Goal: Find specific page/section: Find specific page/section

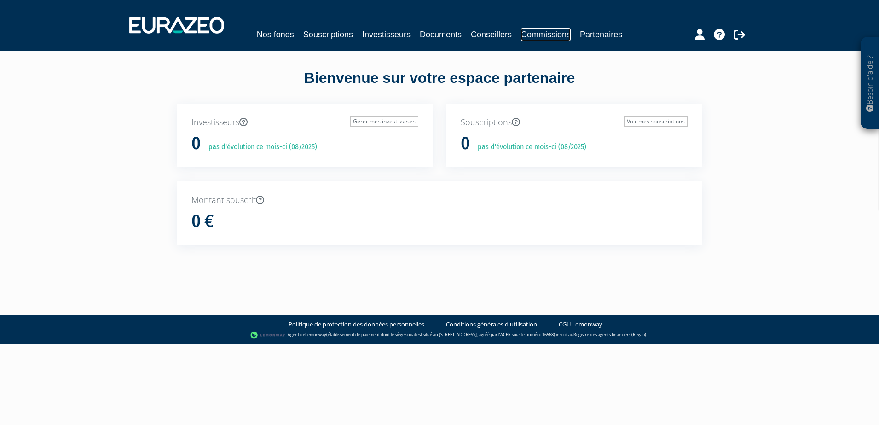
click at [550, 38] on link "Commissions" at bounding box center [546, 34] width 50 height 13
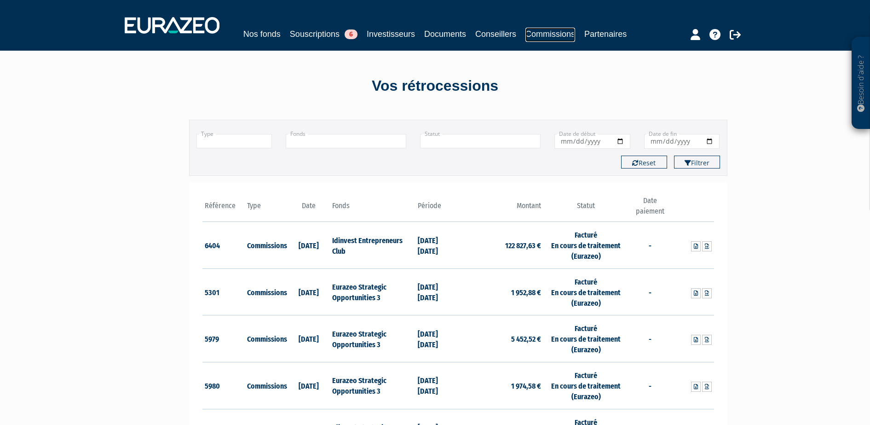
click at [550, 38] on link "Commissions" at bounding box center [551, 35] width 50 height 14
